Goal: Transaction & Acquisition: Purchase product/service

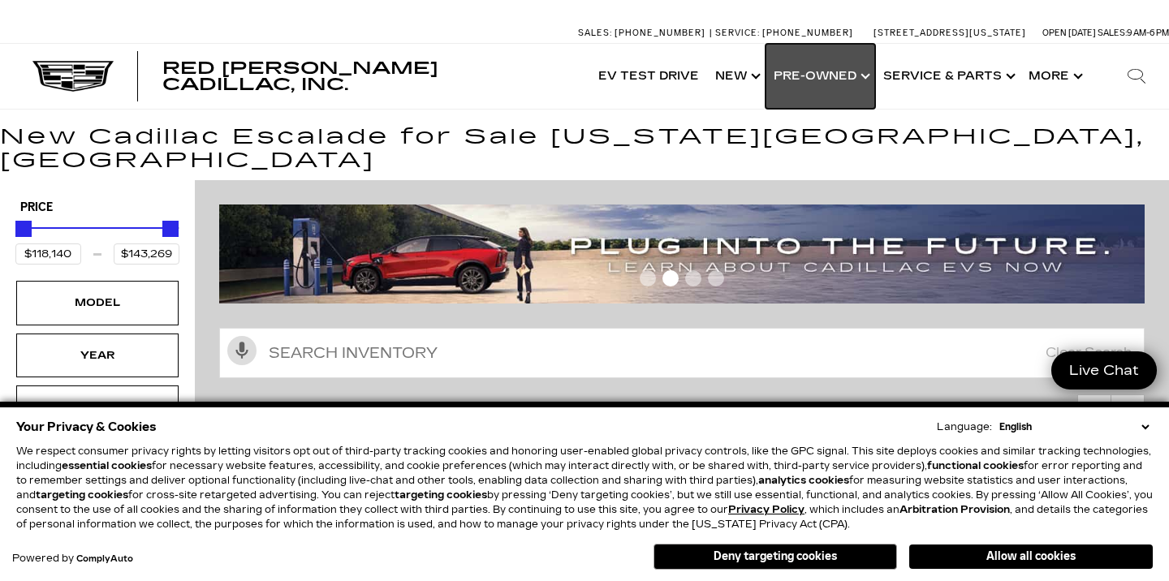
click at [811, 76] on link "Show Pre-Owned" at bounding box center [821, 76] width 110 height 65
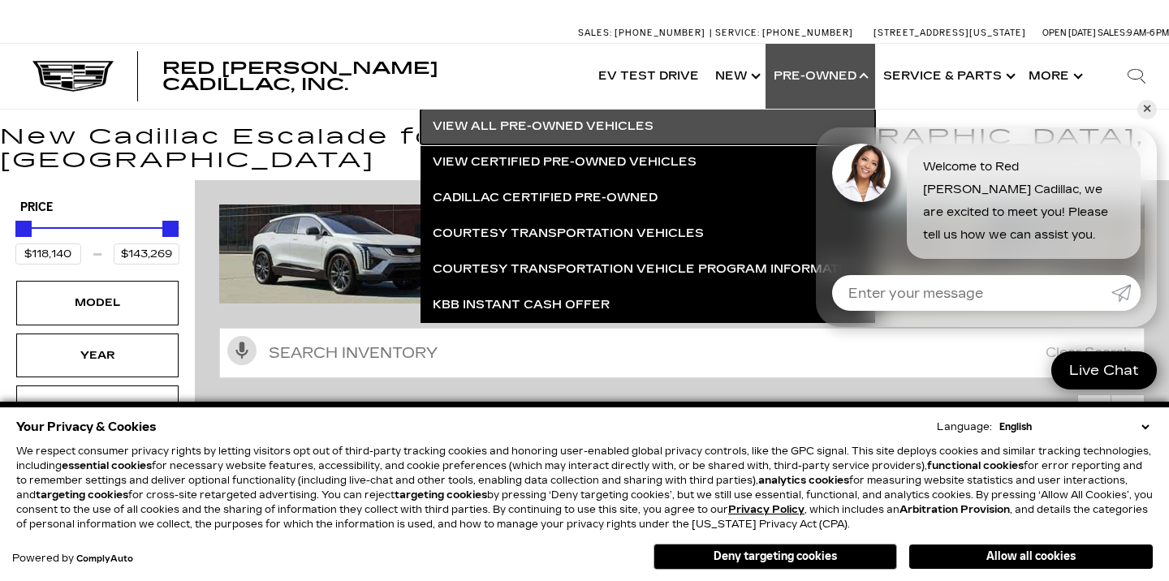
click at [523, 125] on link "View All Pre-Owned Vehicles" at bounding box center [648, 127] width 455 height 36
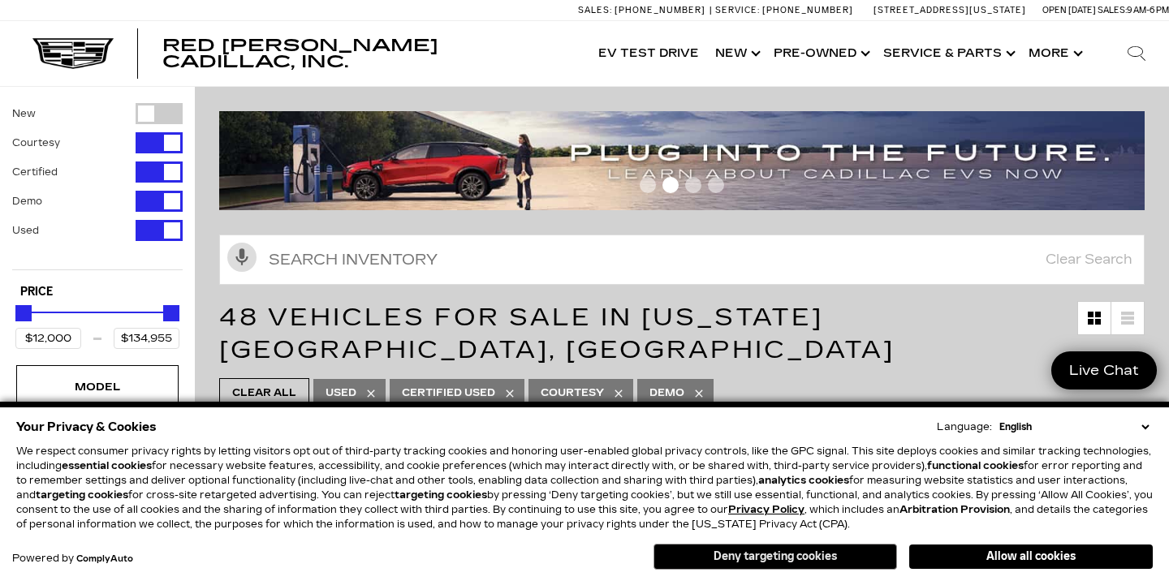
click at [749, 551] on button "Deny targeting cookies" at bounding box center [776, 557] width 244 height 26
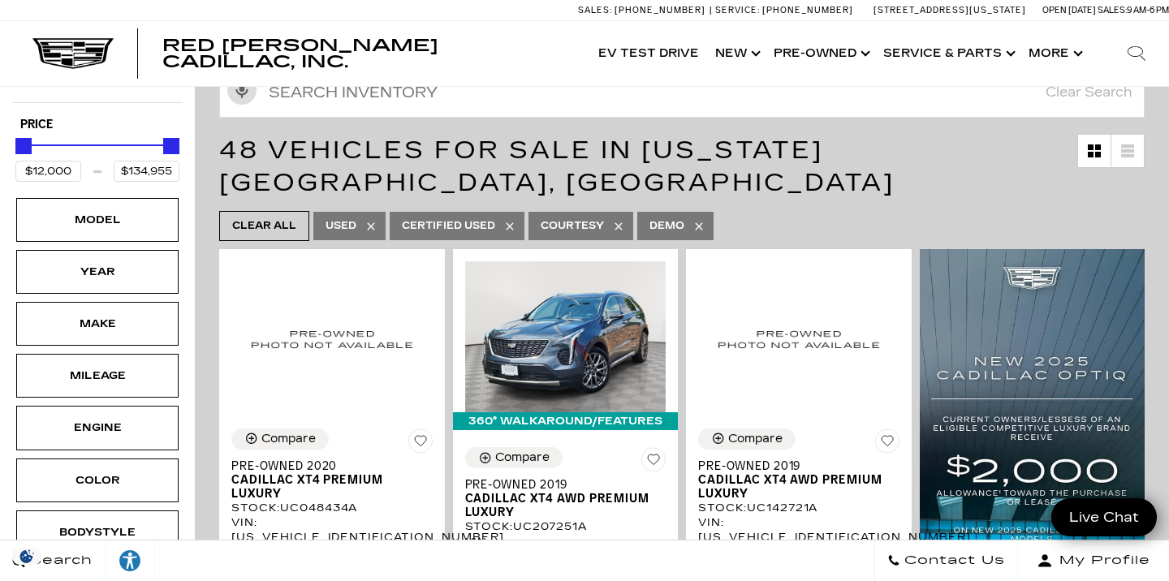
scroll to position [174, 0]
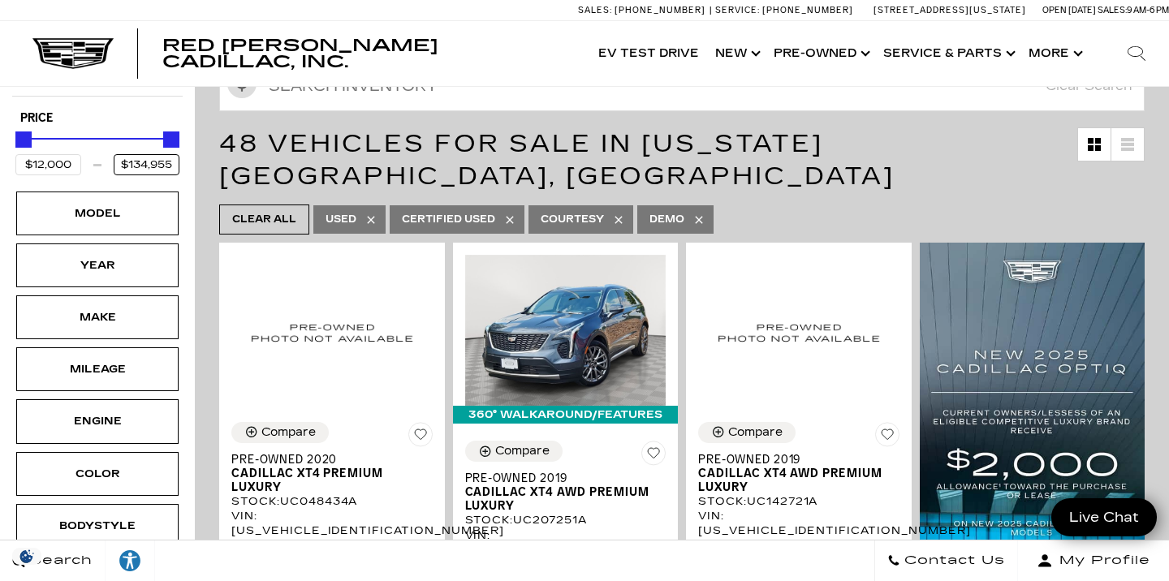
click at [171, 162] on input "$134,955" at bounding box center [147, 164] width 66 height 21
type input "$22,000"
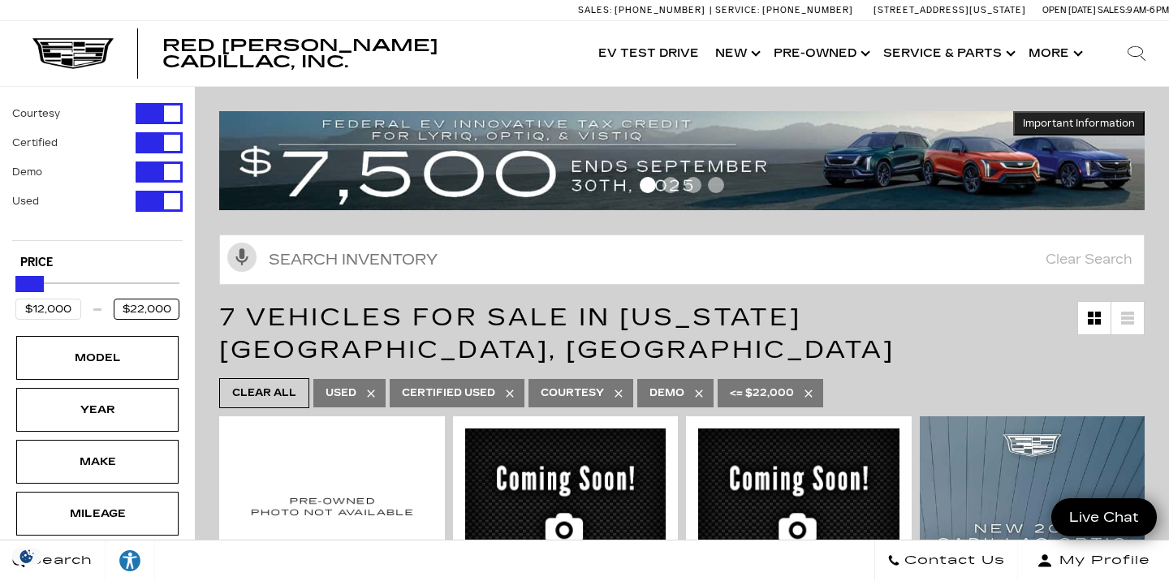
scroll to position [54, 0]
